Goal: Task Accomplishment & Management: Complete application form

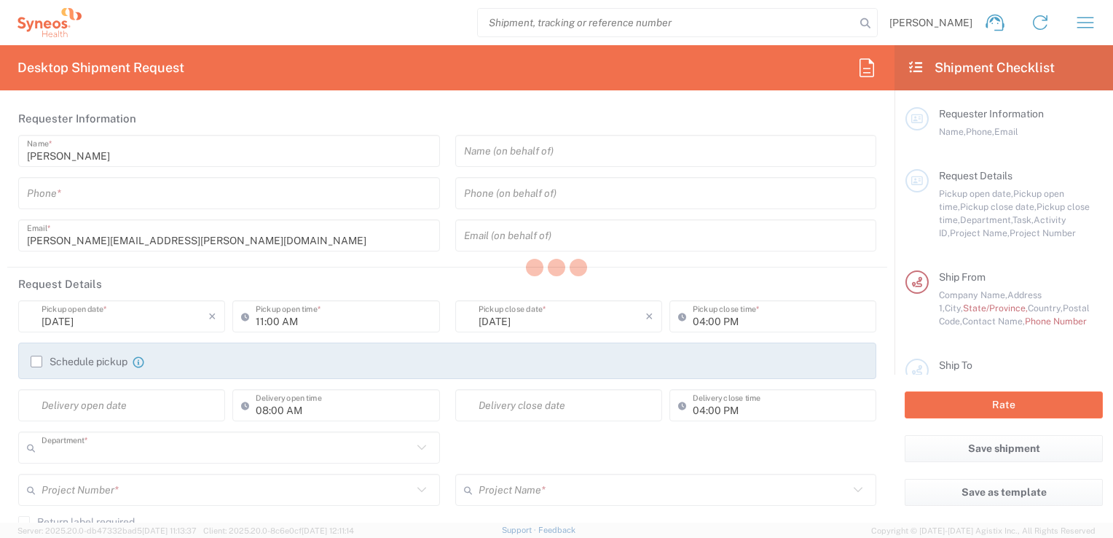
type input "8350"
type input "[GEOGRAPHIC_DATA]"
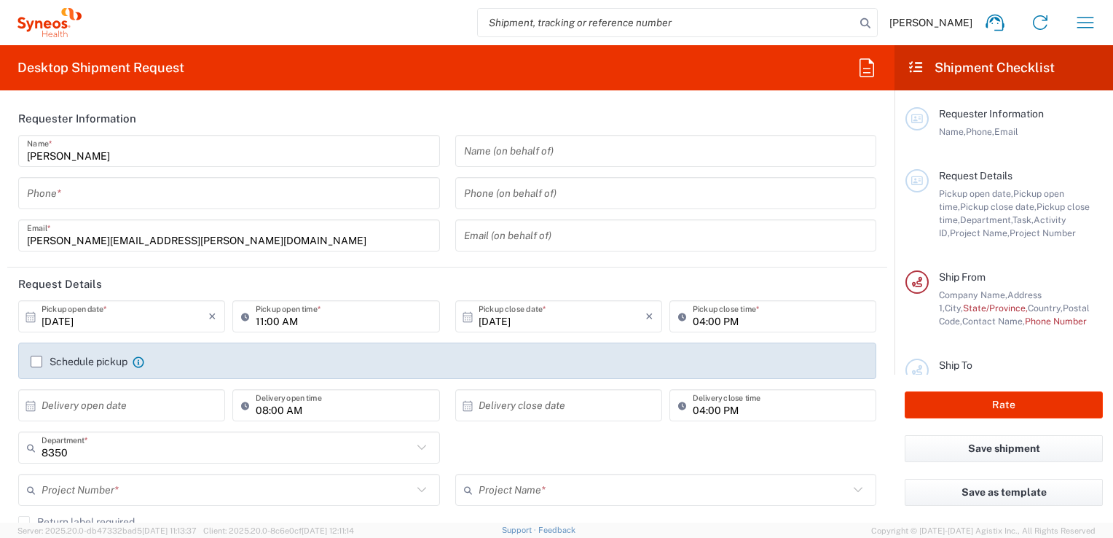
type input "INC Research Clin Svcs [GEOGRAPHIC_DATA]"
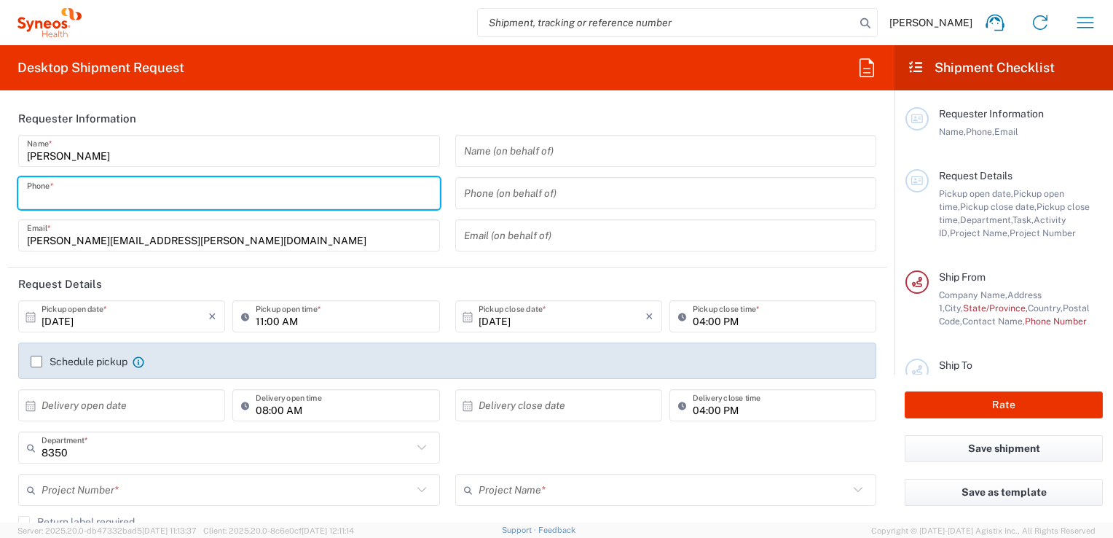
click at [71, 200] on input "tel" at bounding box center [229, 193] width 404 height 25
type input "5521820530"
click at [441, 124] on header "Requester Information" at bounding box center [447, 118] width 880 height 33
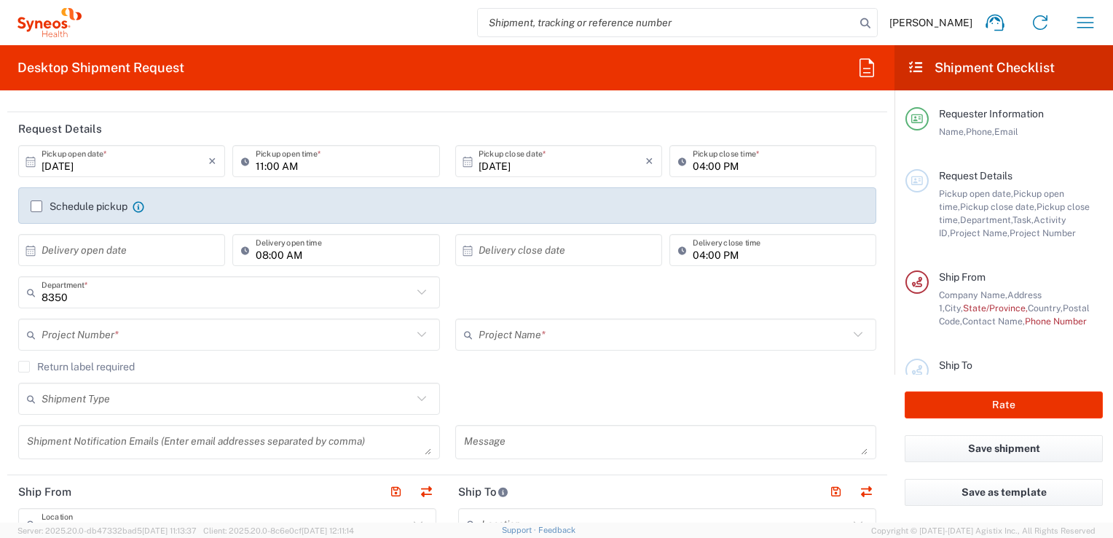
scroll to position [219, 0]
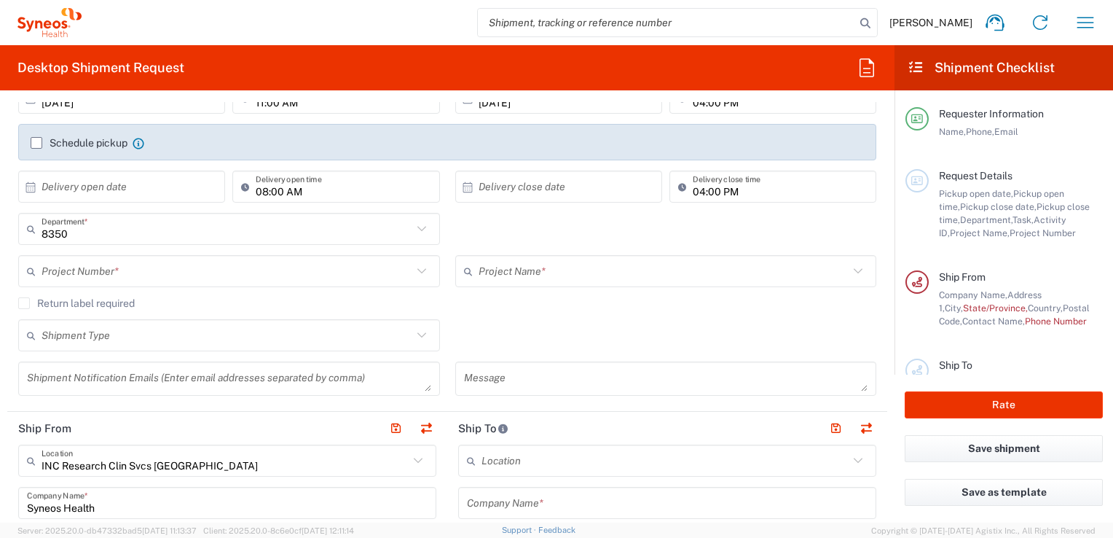
click at [76, 273] on input "text" at bounding box center [227, 271] width 371 height 25
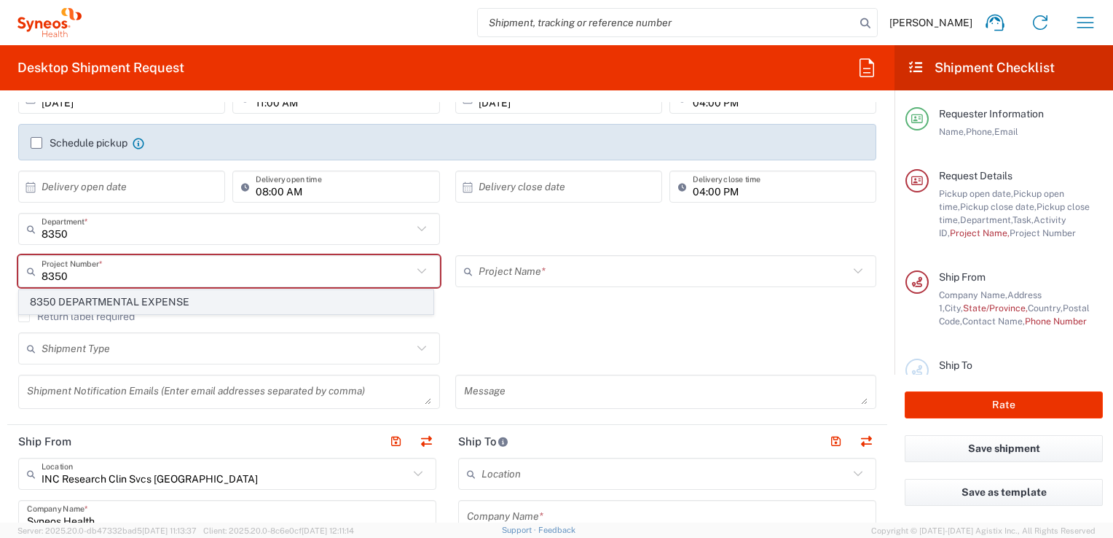
click at [106, 301] on span "8350 DEPARTMENTAL EXPENSE" at bounding box center [226, 302] width 413 height 23
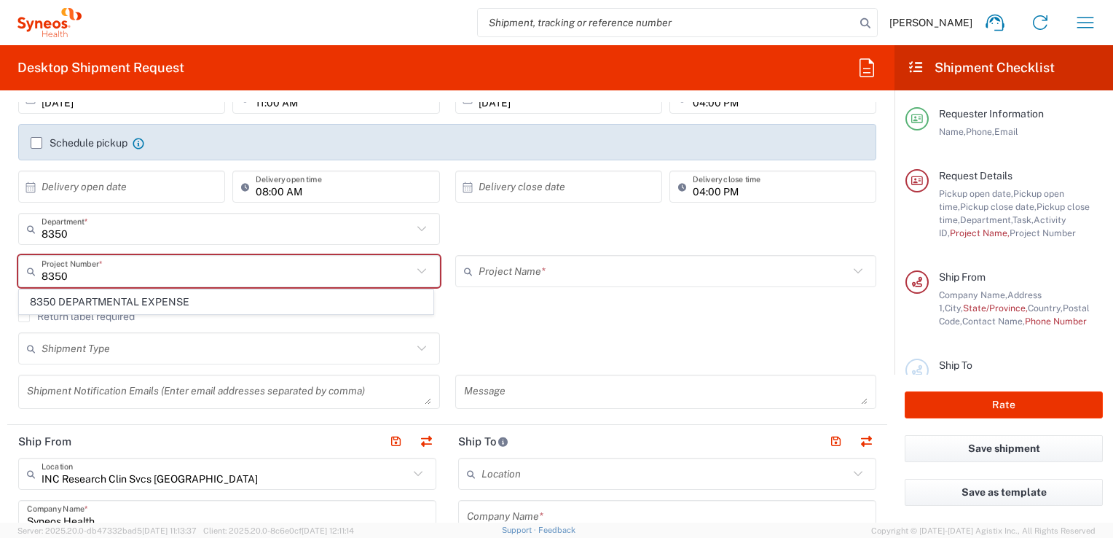
type input "8350 DEPARTMENTAL EXPENSE"
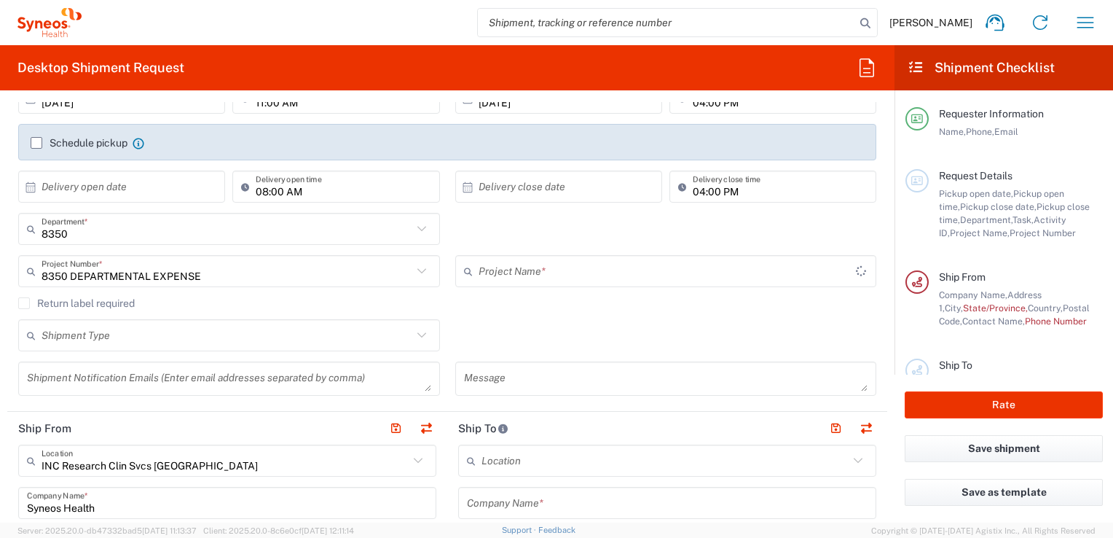
type input "8350 DEPARTMENTAL EXPENSE"
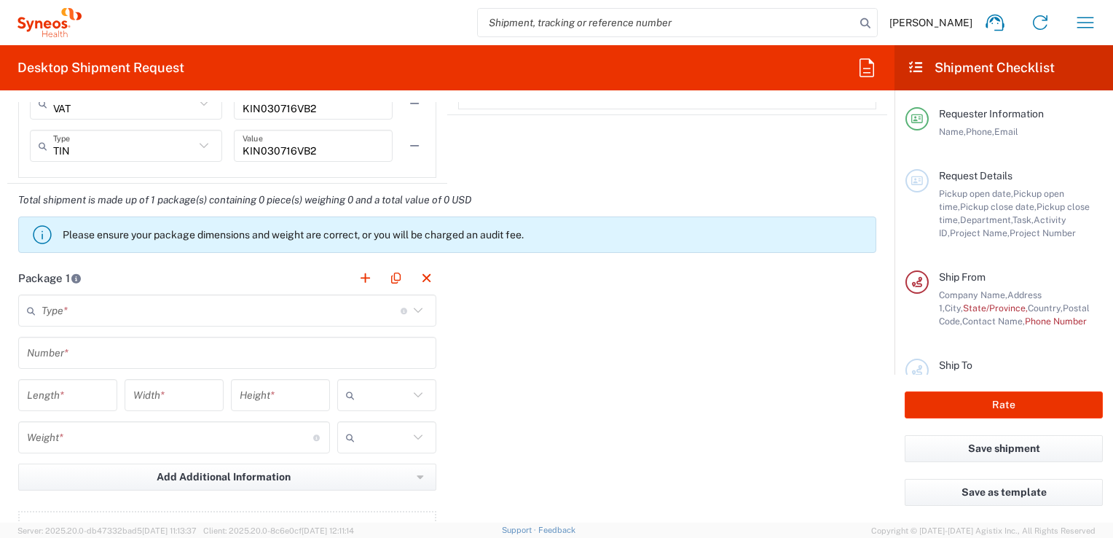
scroll to position [1238, 0]
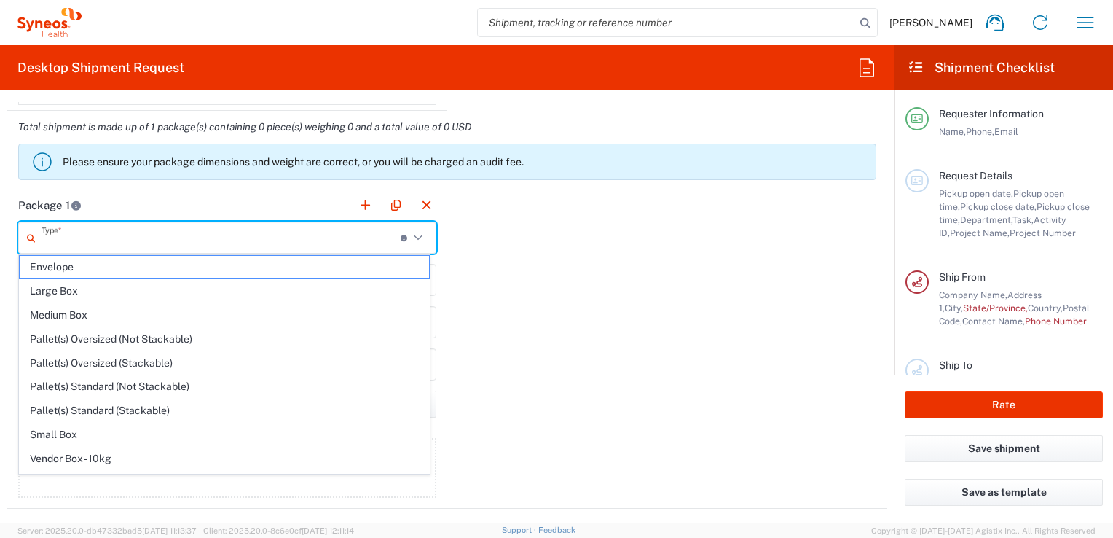
click at [114, 238] on input "text" at bounding box center [221, 237] width 359 height 25
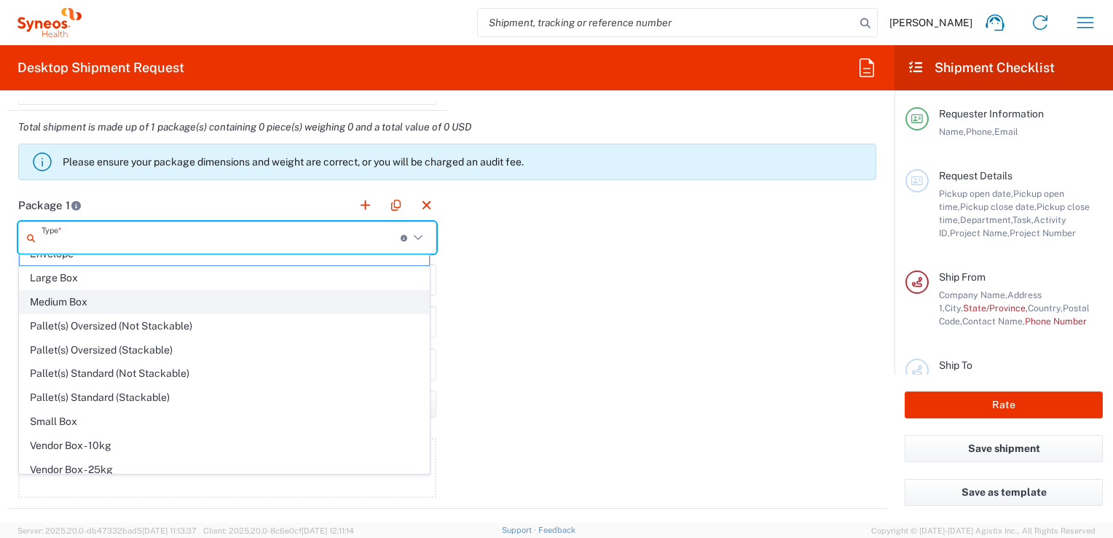
scroll to position [0, 0]
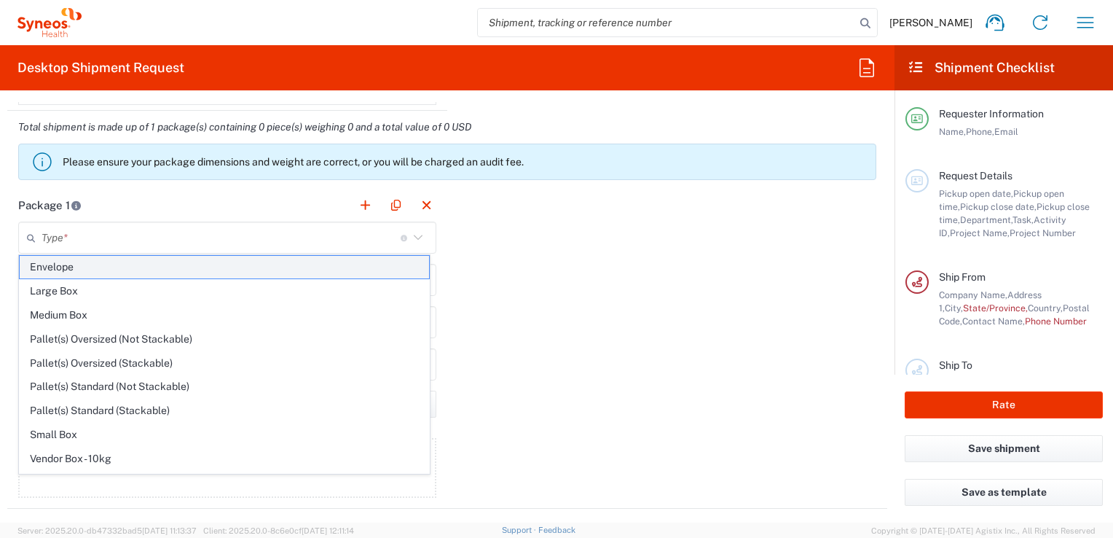
click at [90, 267] on span "Envelope" at bounding box center [224, 267] width 409 height 23
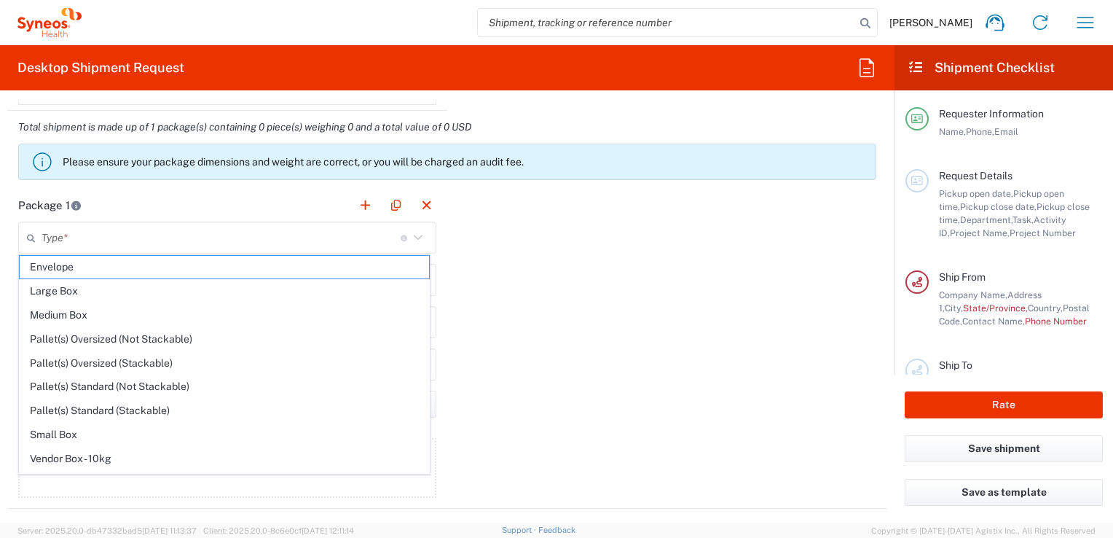
type input "Envelope"
type input "1"
type input "9.5"
type input "12.5"
type input "0.25"
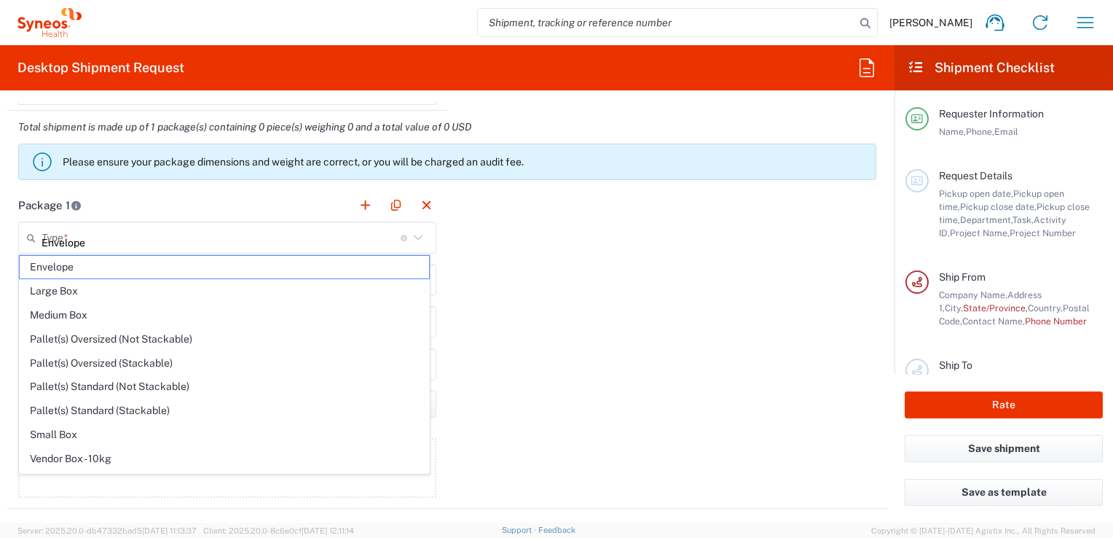
type input "in"
type input "0.45"
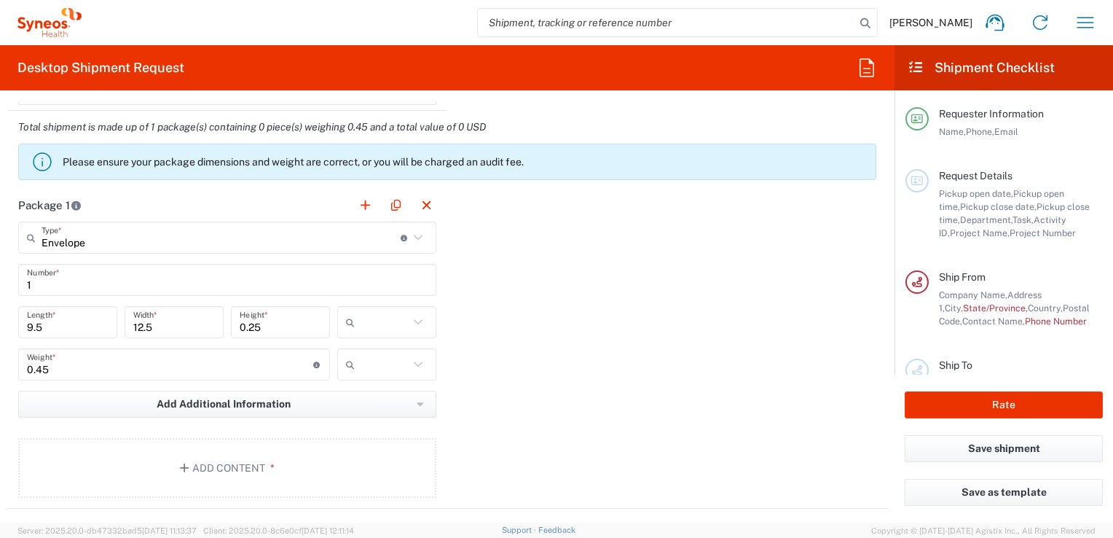
click at [370, 325] on input "text" at bounding box center [385, 321] width 48 height 23
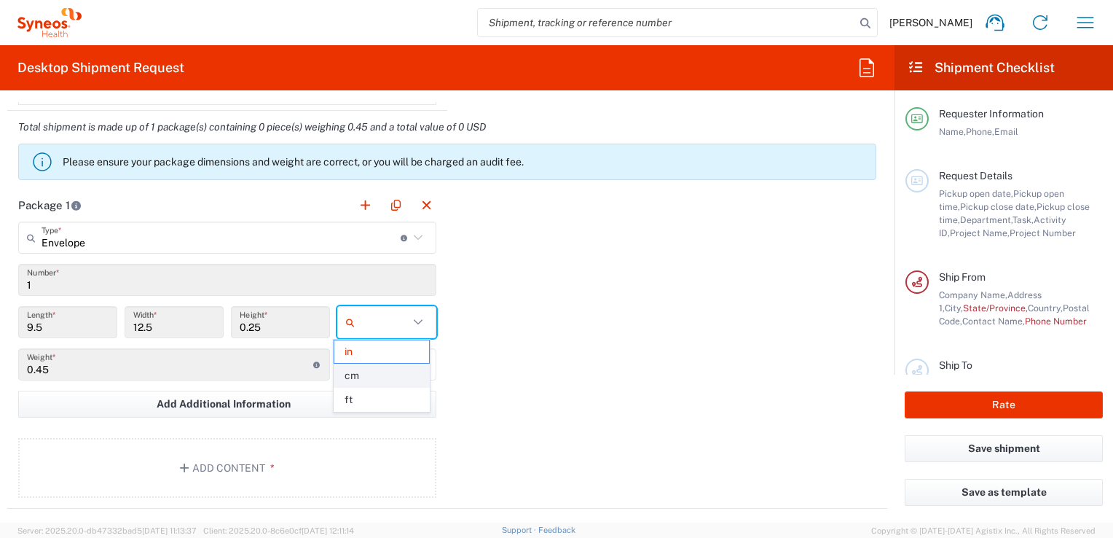
click at [379, 371] on span "cm" at bounding box center [381, 375] width 95 height 23
type input "24.13"
type input "31.75"
type input "0.64"
type input "cm"
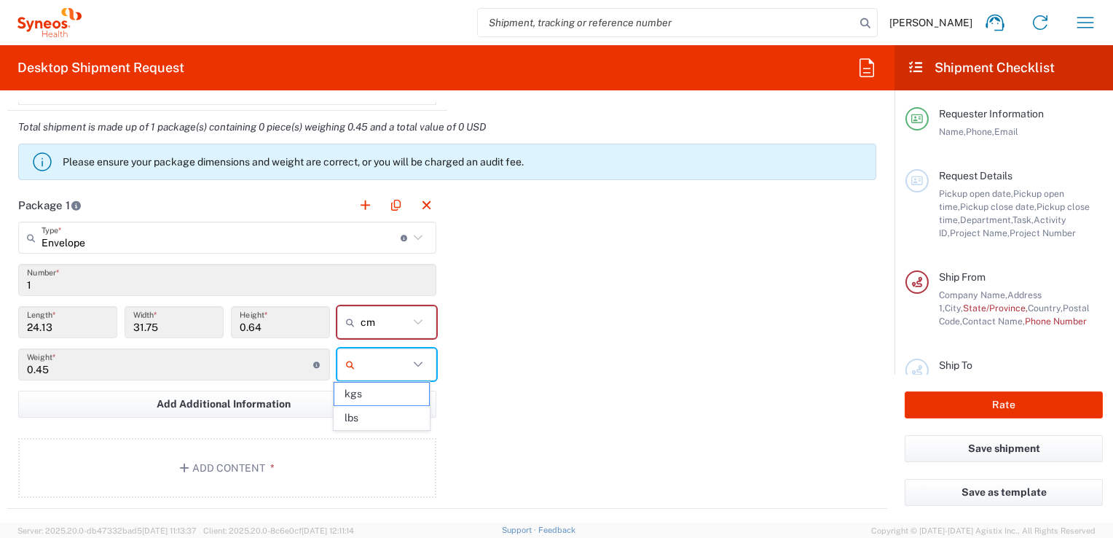
click at [388, 369] on input "text" at bounding box center [385, 364] width 48 height 23
click at [373, 394] on span "kgs" at bounding box center [381, 393] width 95 height 23
type input "kgs"
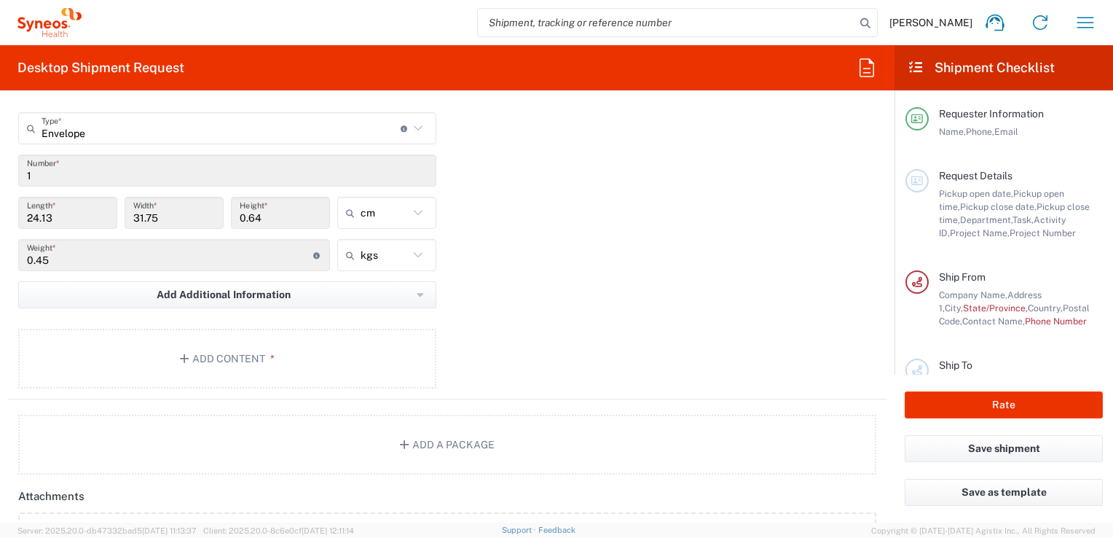
scroll to position [1384, 0]
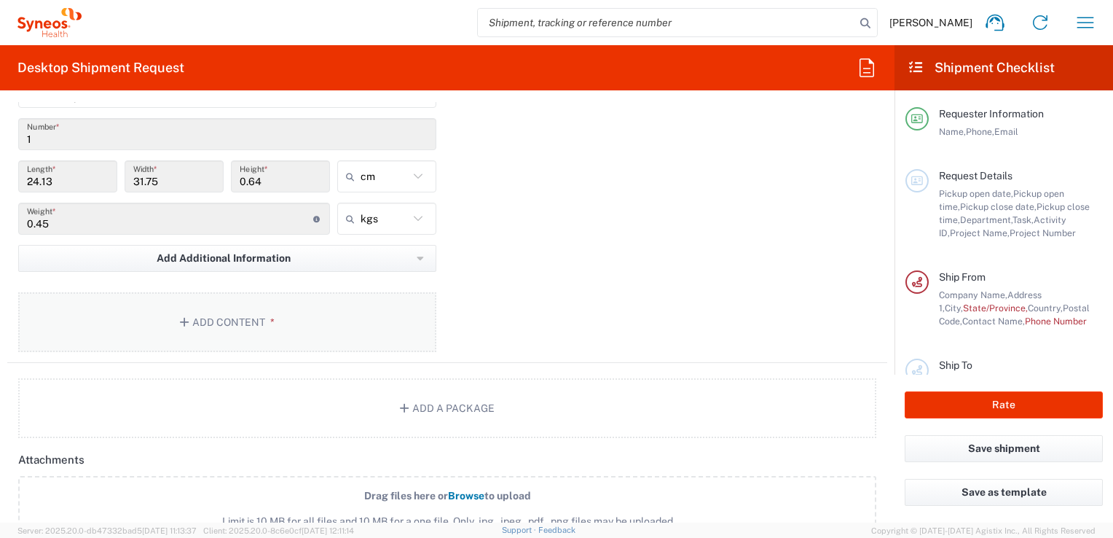
click at [233, 322] on button "Add Content *" at bounding box center [227, 322] width 418 height 60
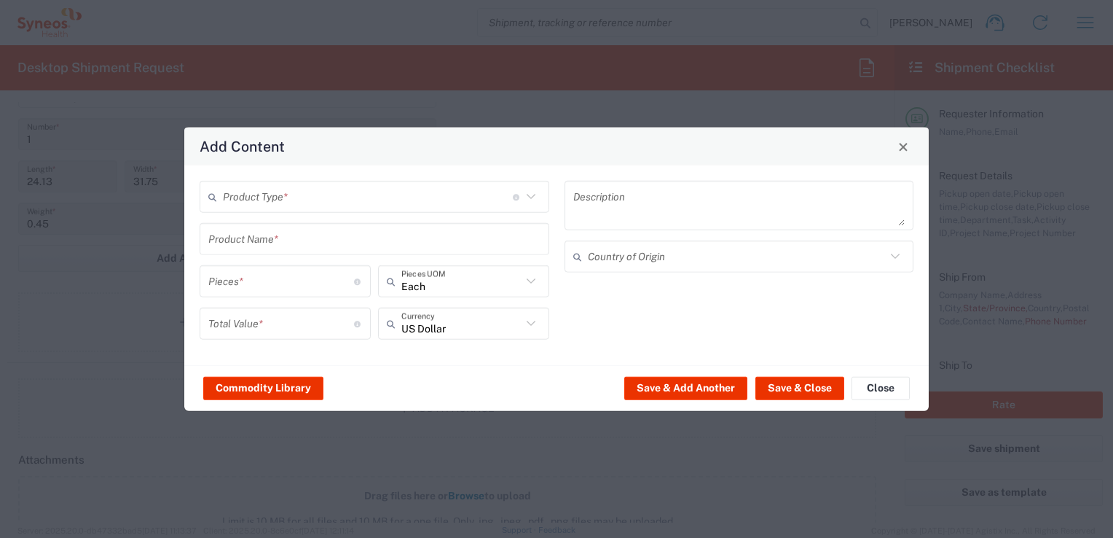
click at [382, 197] on input "text" at bounding box center [368, 196] width 290 height 25
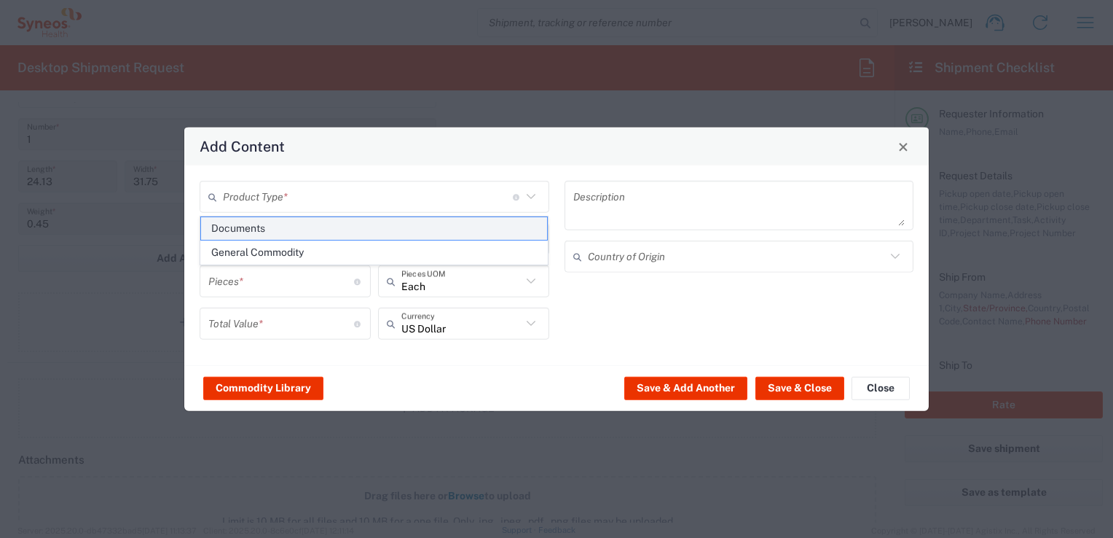
click at [262, 232] on span "Documents" at bounding box center [374, 228] width 347 height 23
type input "Documents"
type input "1"
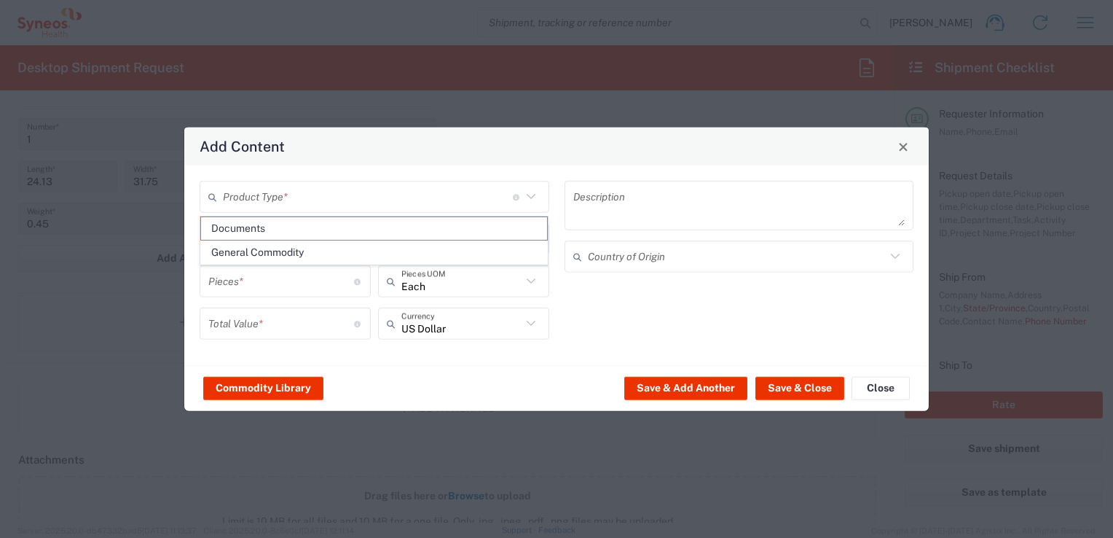
type textarea "Documents"
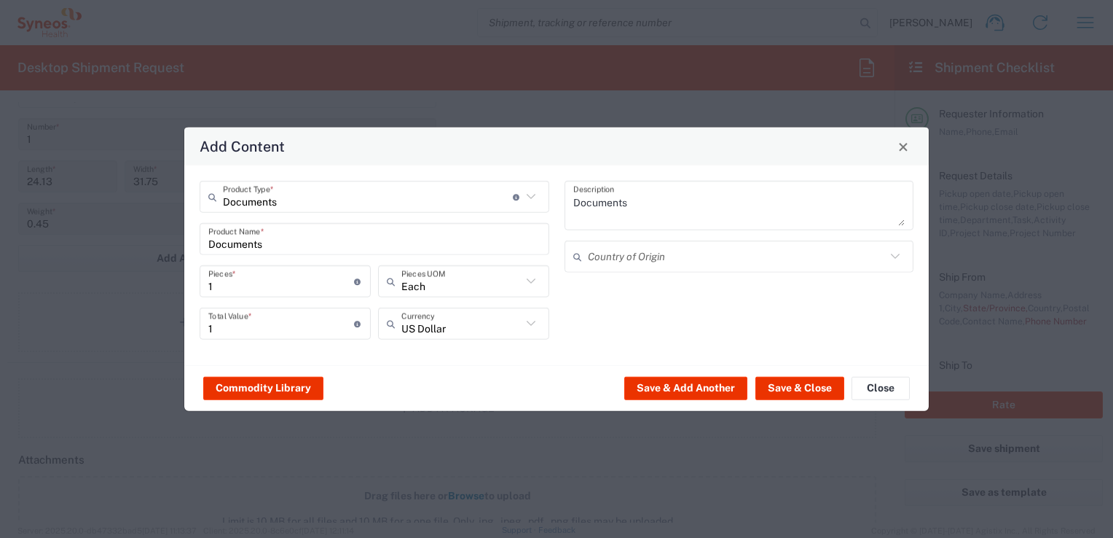
click at [472, 197] on input "Documents" at bounding box center [368, 196] width 290 height 25
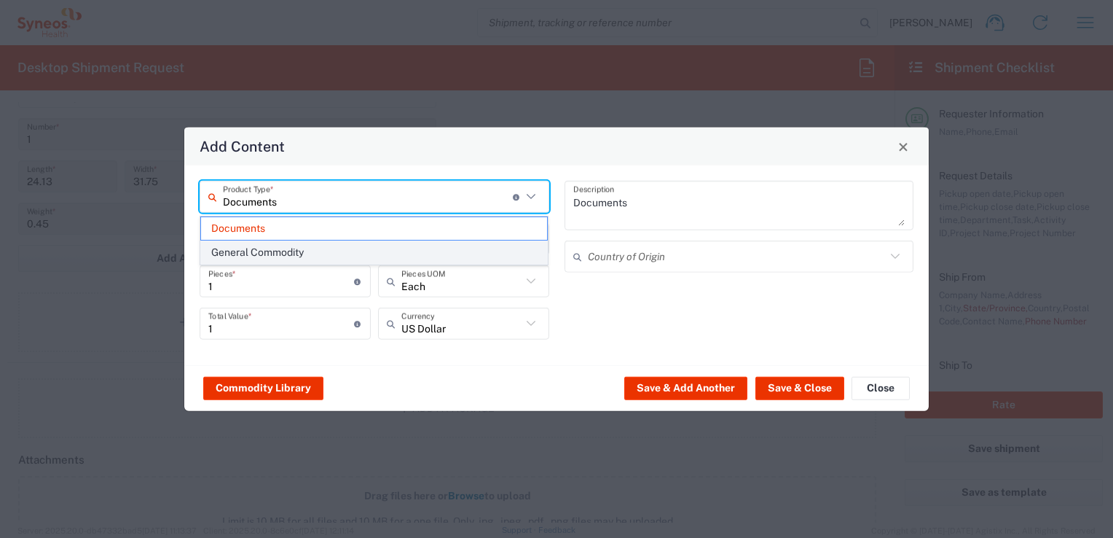
click at [273, 249] on span "General Commodity" at bounding box center [374, 252] width 347 height 23
type input "General Commodity"
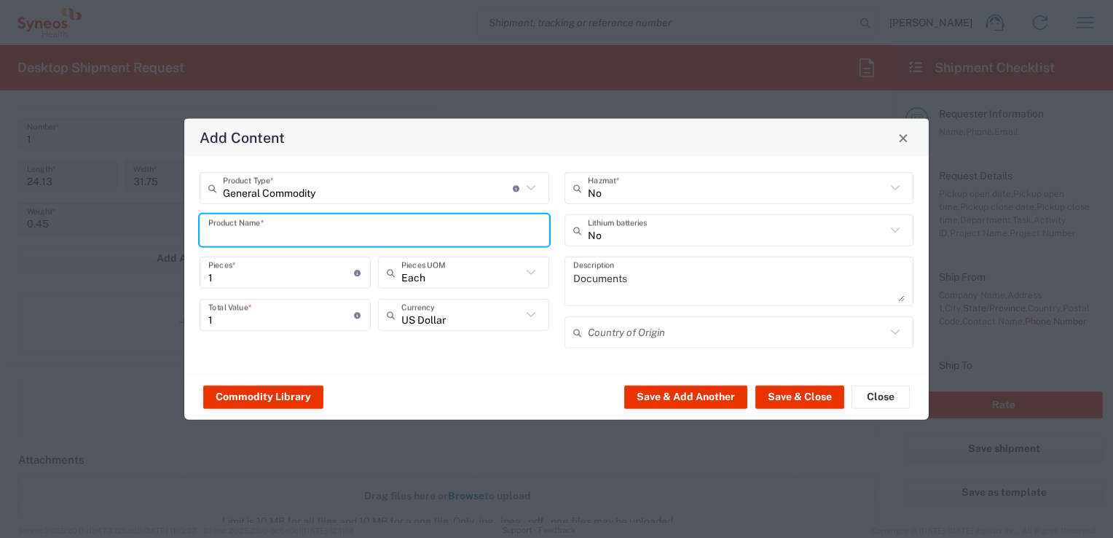
click at [296, 230] on input "text" at bounding box center [374, 229] width 332 height 25
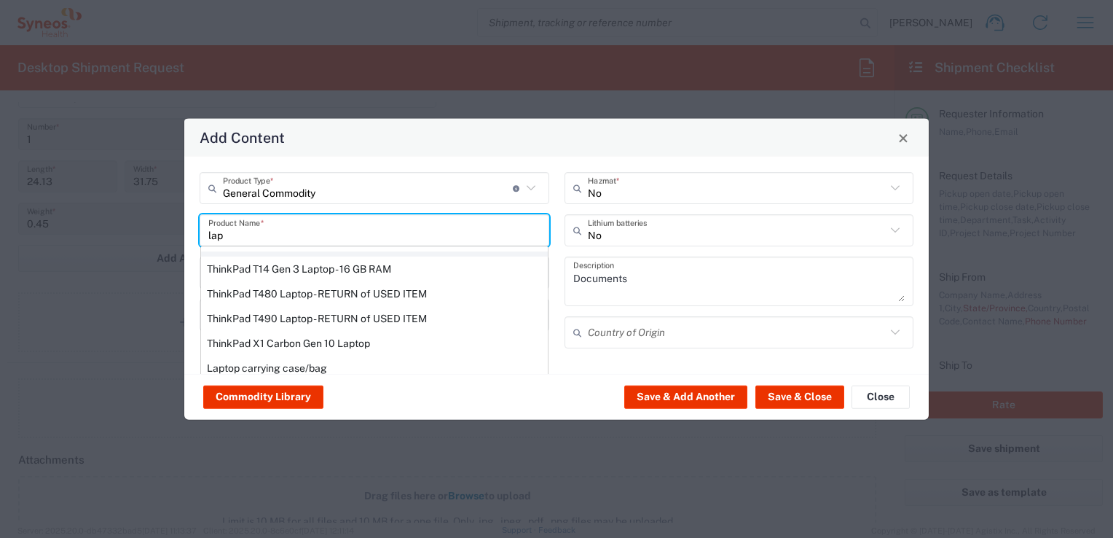
scroll to position [251, 0]
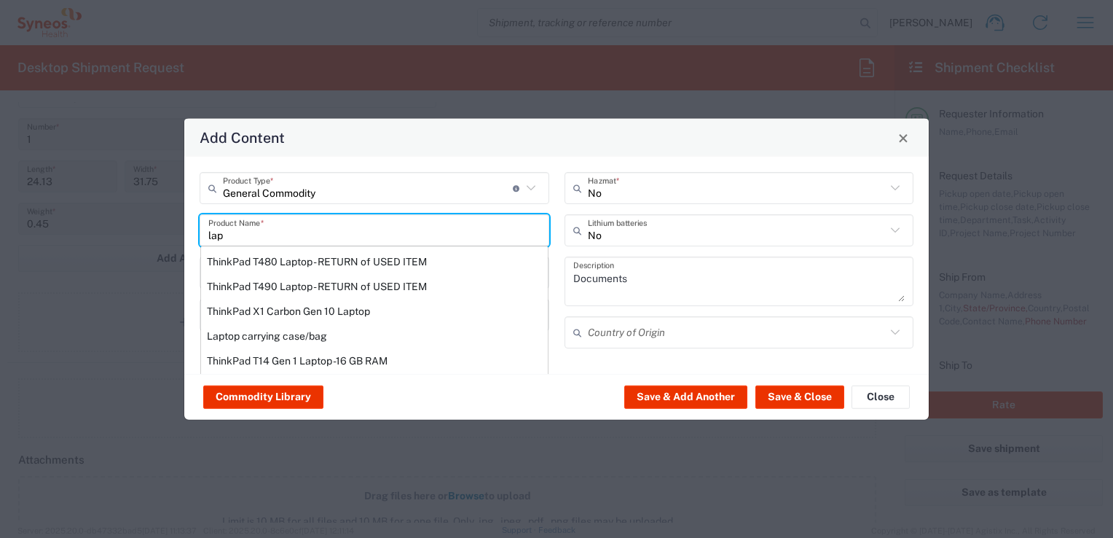
type input "lap"
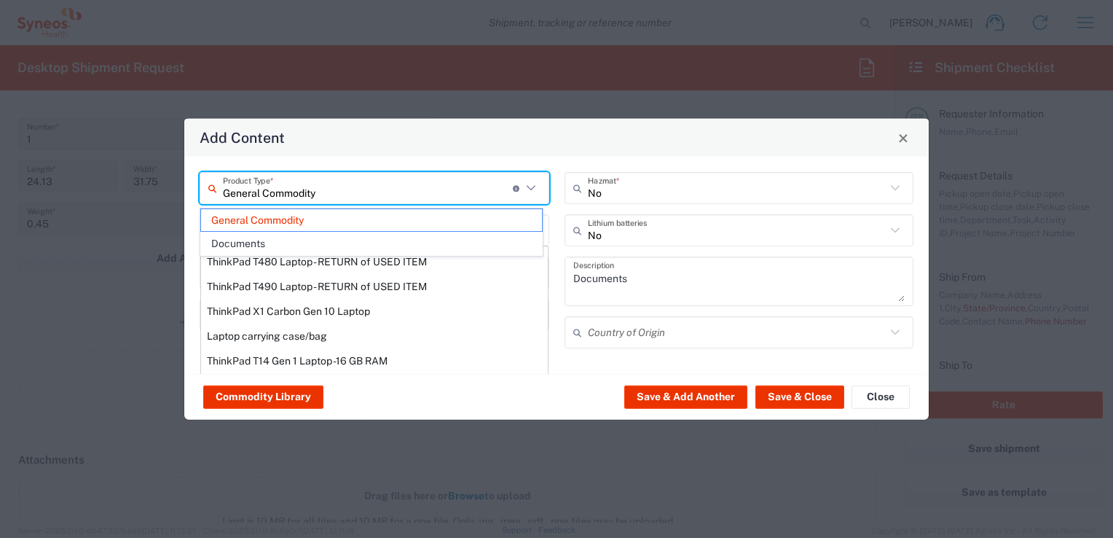
click at [412, 195] on input "General Commodity" at bounding box center [368, 187] width 290 height 25
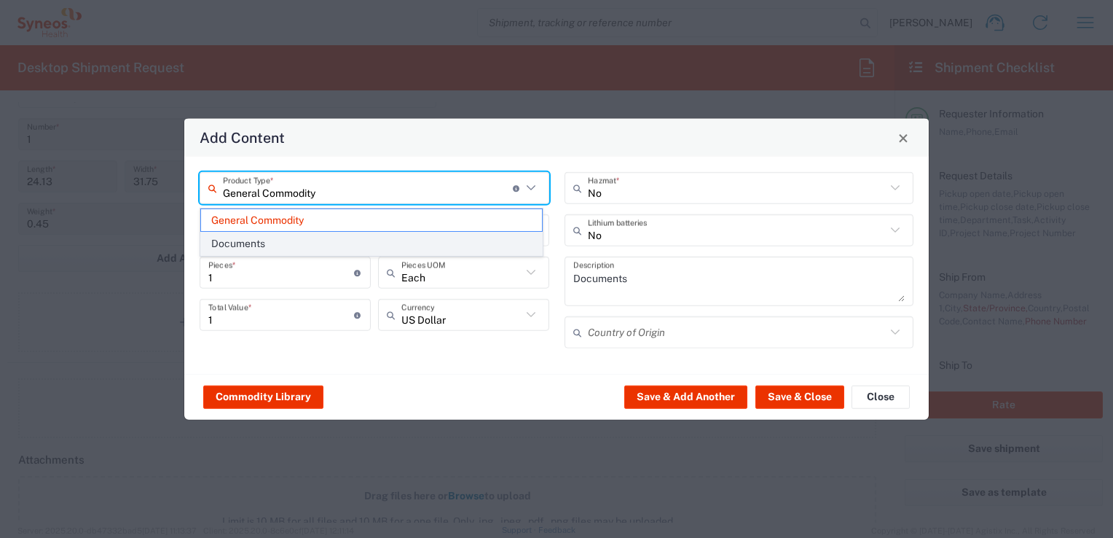
click at [261, 244] on span "Documents" at bounding box center [371, 243] width 341 height 23
type input "Documents"
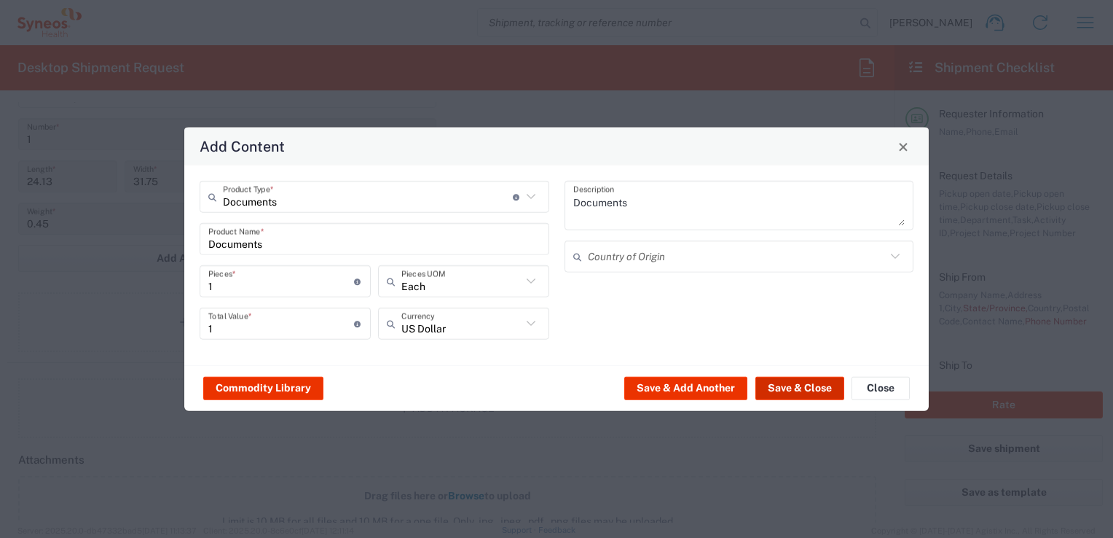
click at [795, 387] on button "Save & Close" at bounding box center [799, 387] width 89 height 23
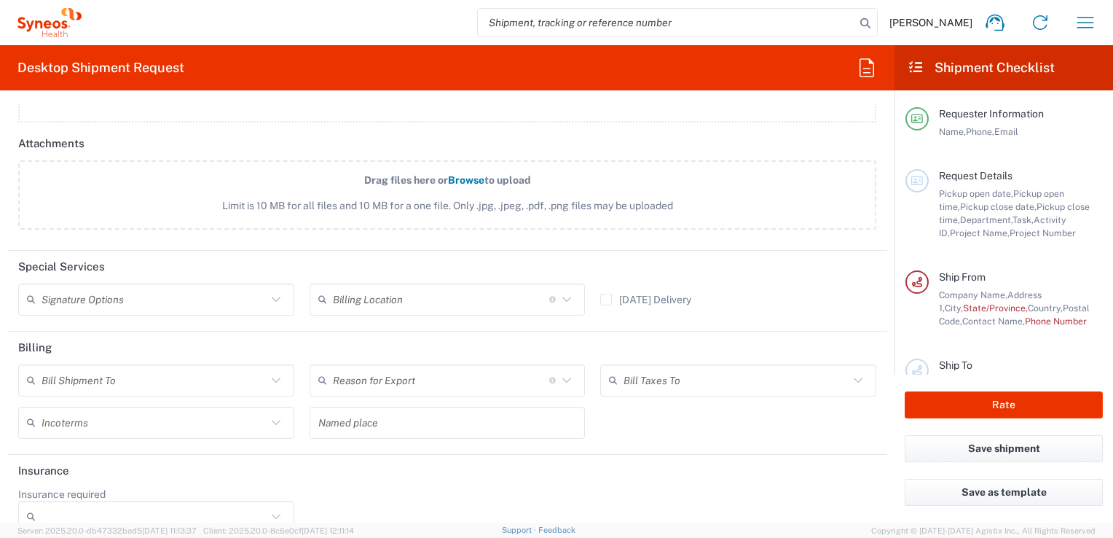
scroll to position [1806, 0]
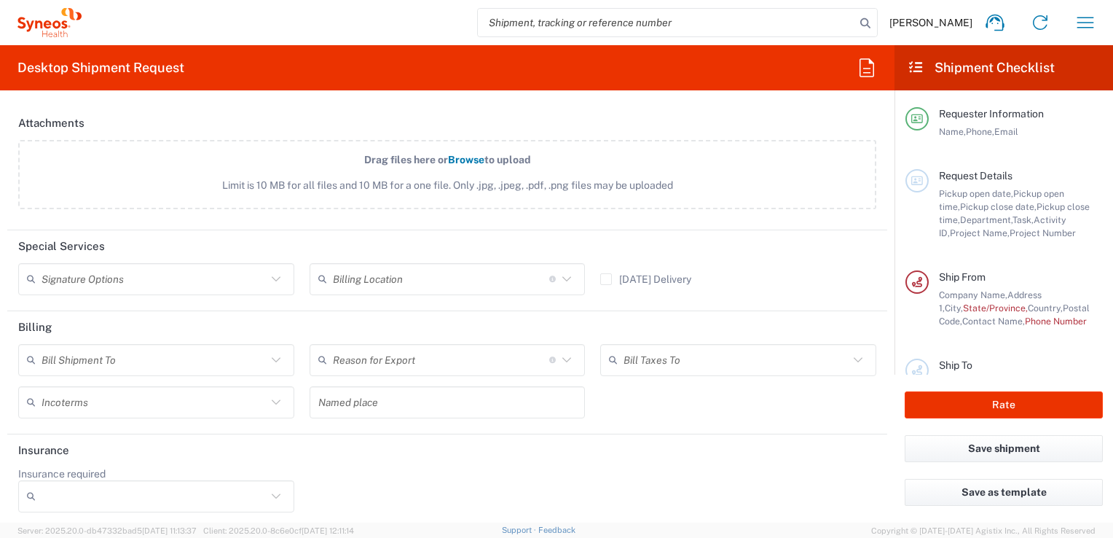
click at [405, 275] on input "text" at bounding box center [441, 278] width 216 height 25
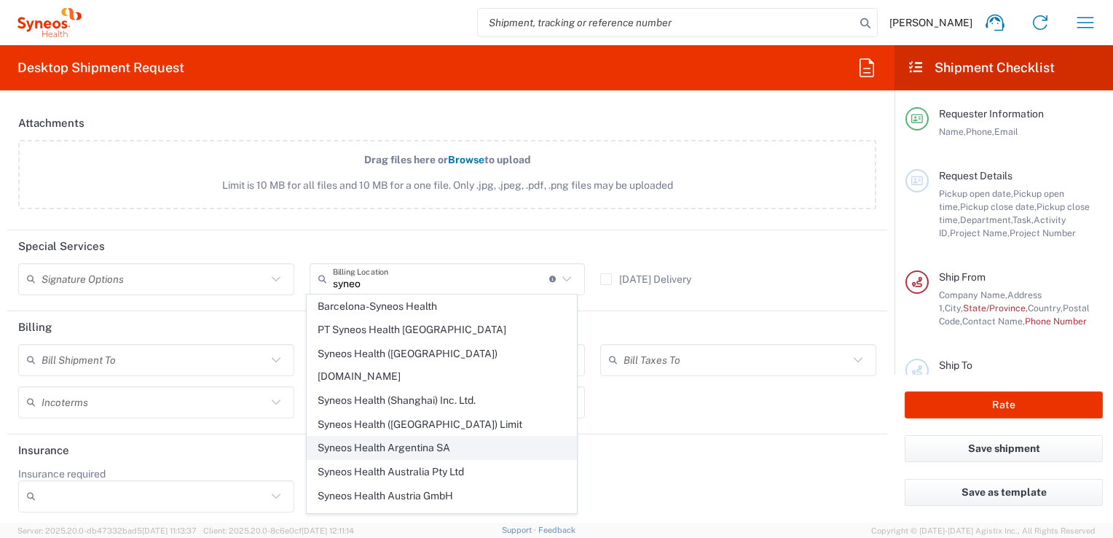
click at [438, 436] on span "Syneos Health Argentina SA" at bounding box center [442, 447] width 270 height 23
type input "Syneos Health Argentina SA"
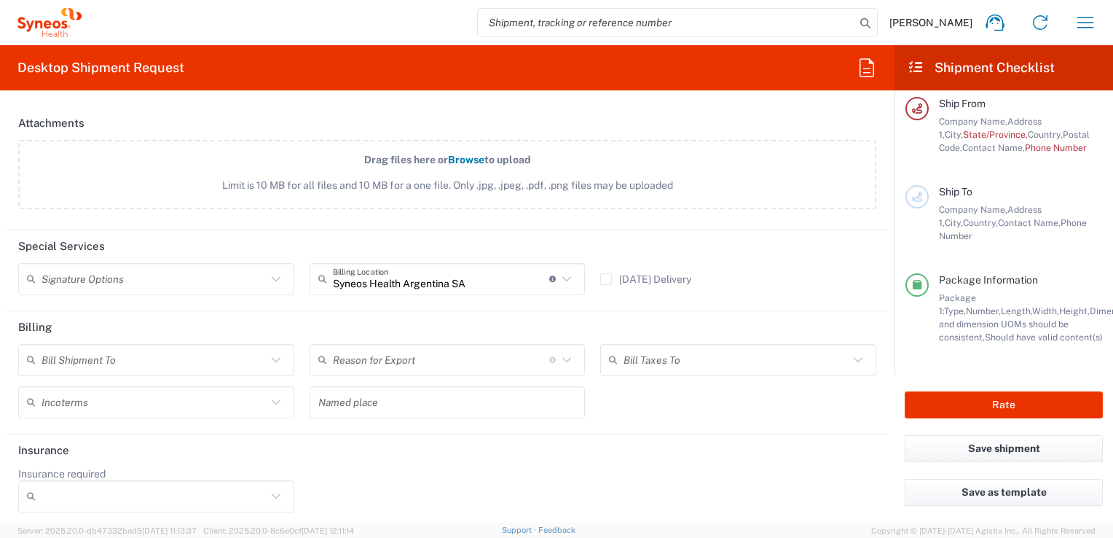
scroll to position [185, 0]
